Goal: Information Seeking & Learning: Learn about a topic

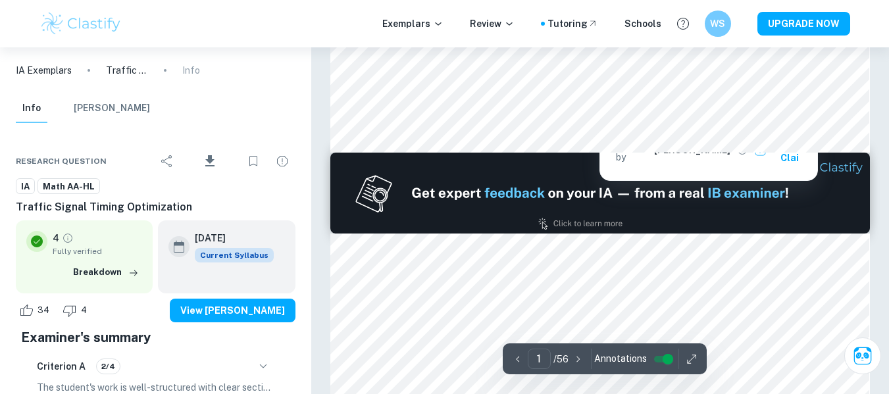
type input "2"
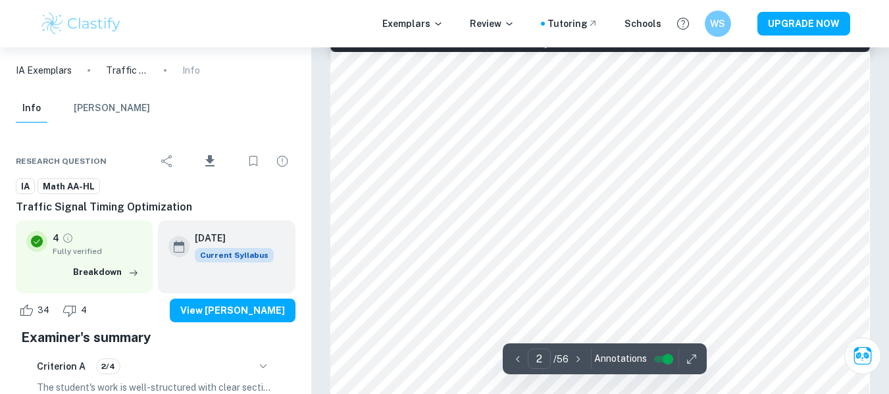
scroll to position [855, 0]
